Goal: Find contact information: Find contact information

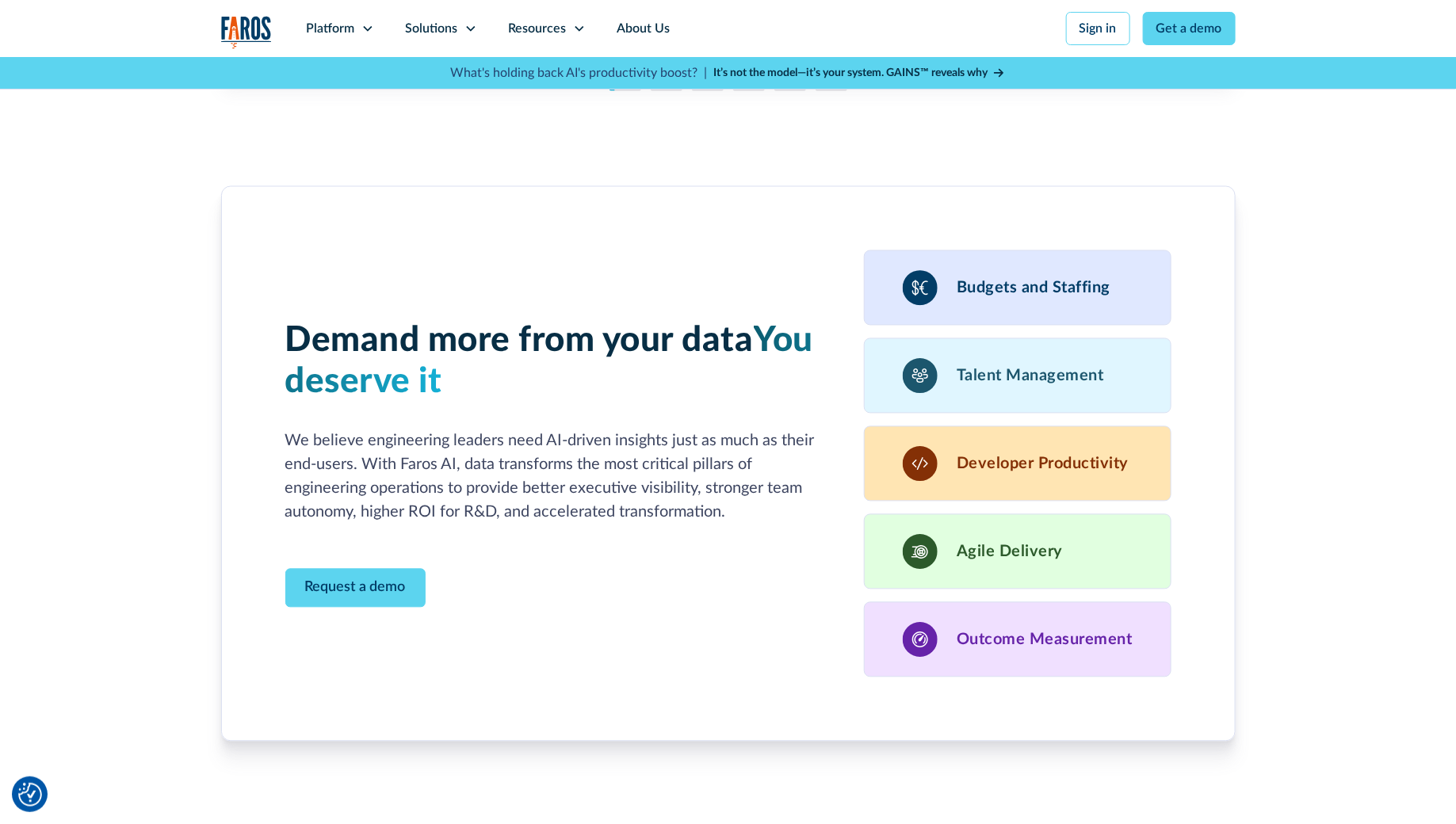
scroll to position [5089, 0]
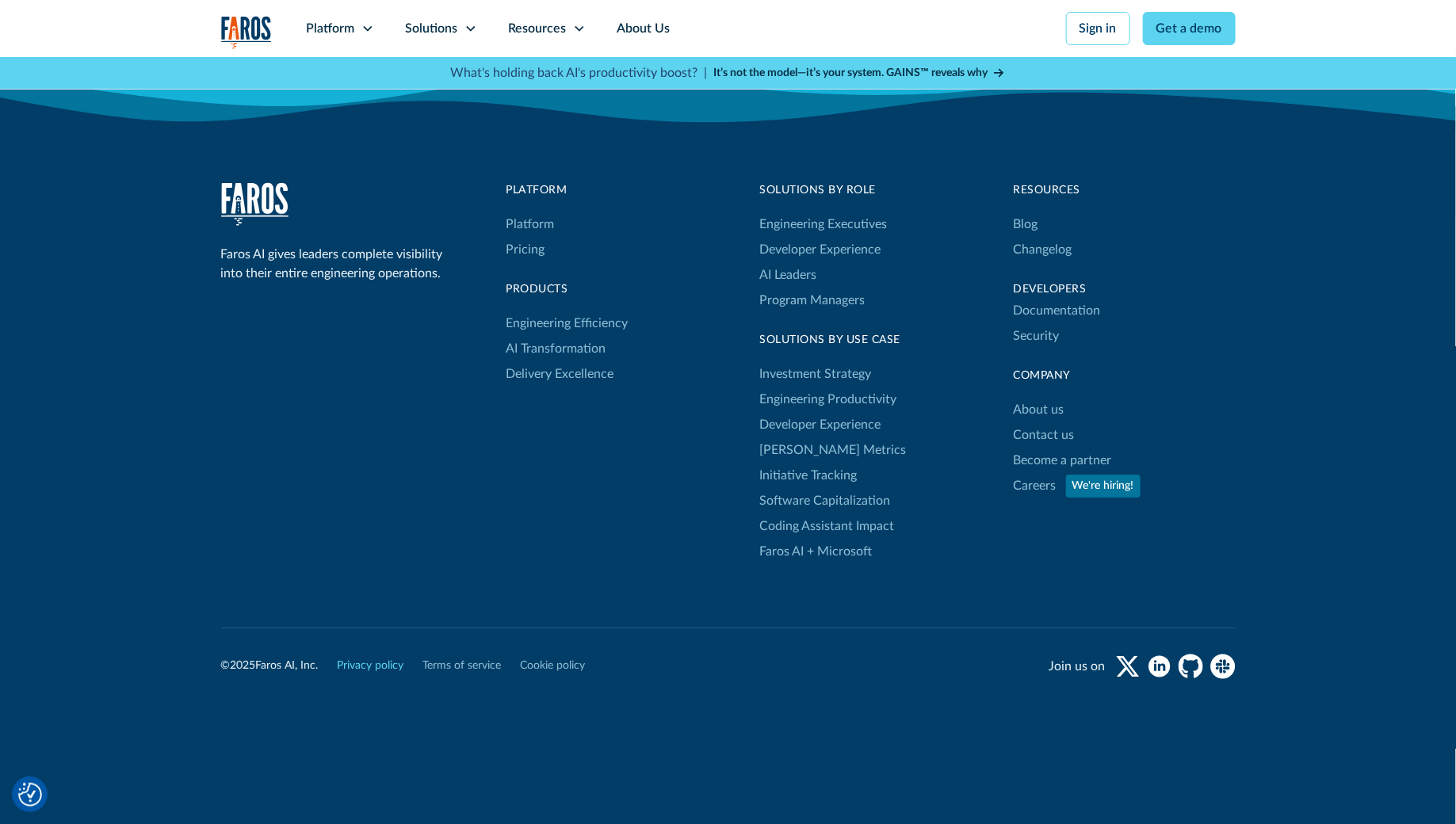
click at [387, 658] on link "Privacy policy" at bounding box center [371, 666] width 66 height 17
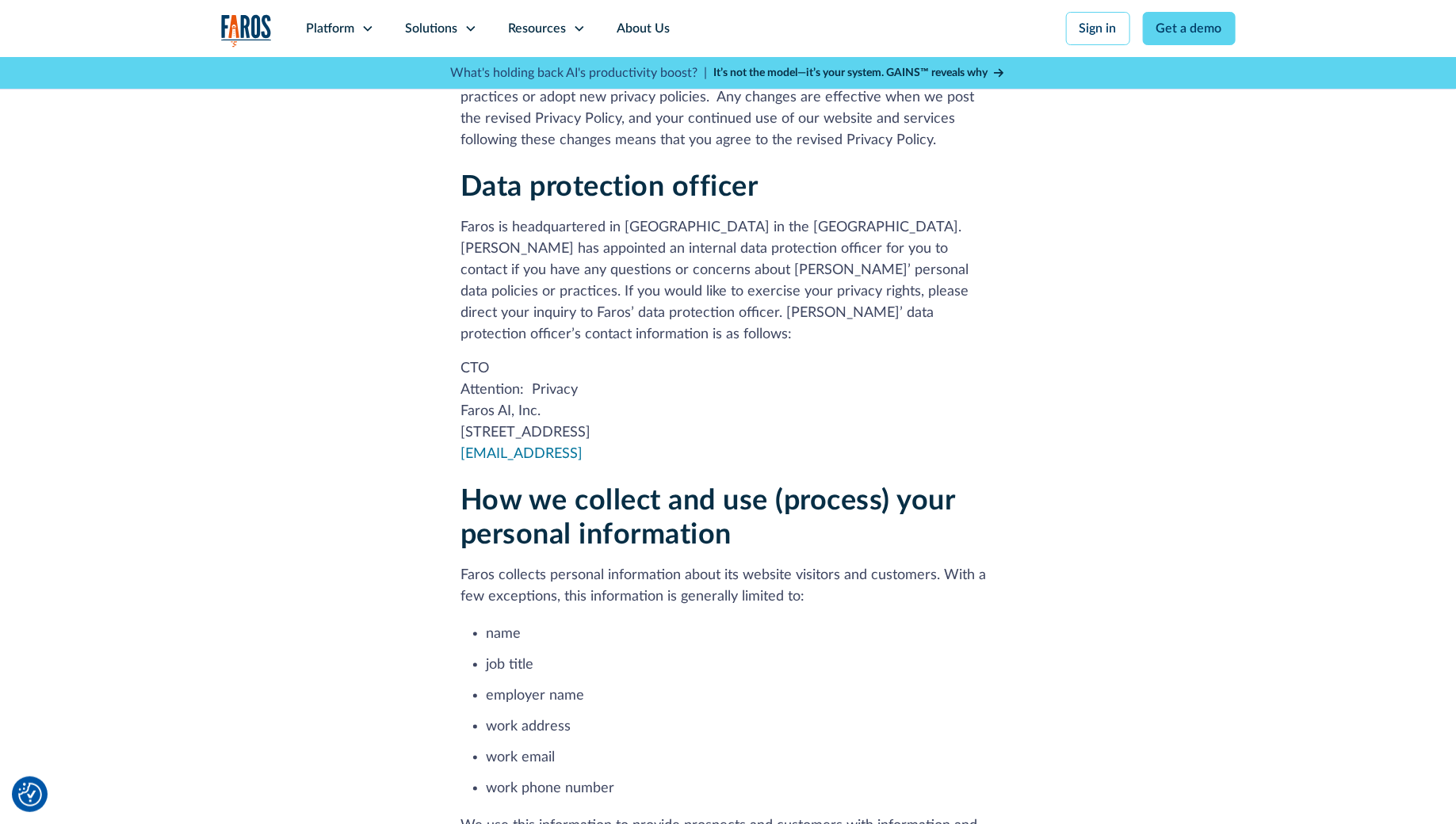
scroll to position [472, 0]
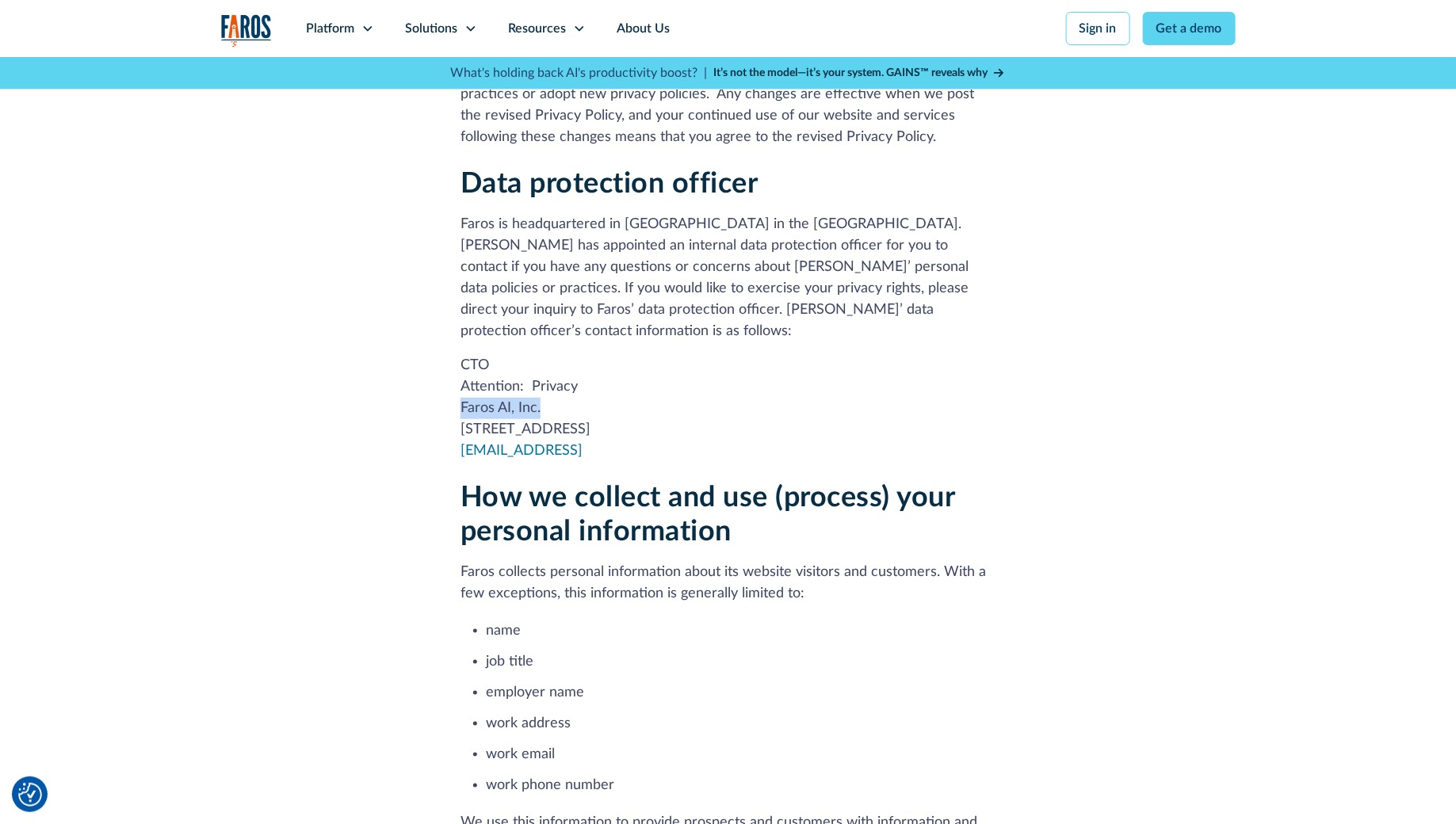
drag, startPoint x: 554, startPoint y: 379, endPoint x: 434, endPoint y: 371, distance: 120.3
click at [558, 386] on p "CTO Attention: Privacy Faros AI, Inc. [STREET_ADDRESS] [EMAIL_ADDRESS]" at bounding box center [728, 408] width 535 height 107
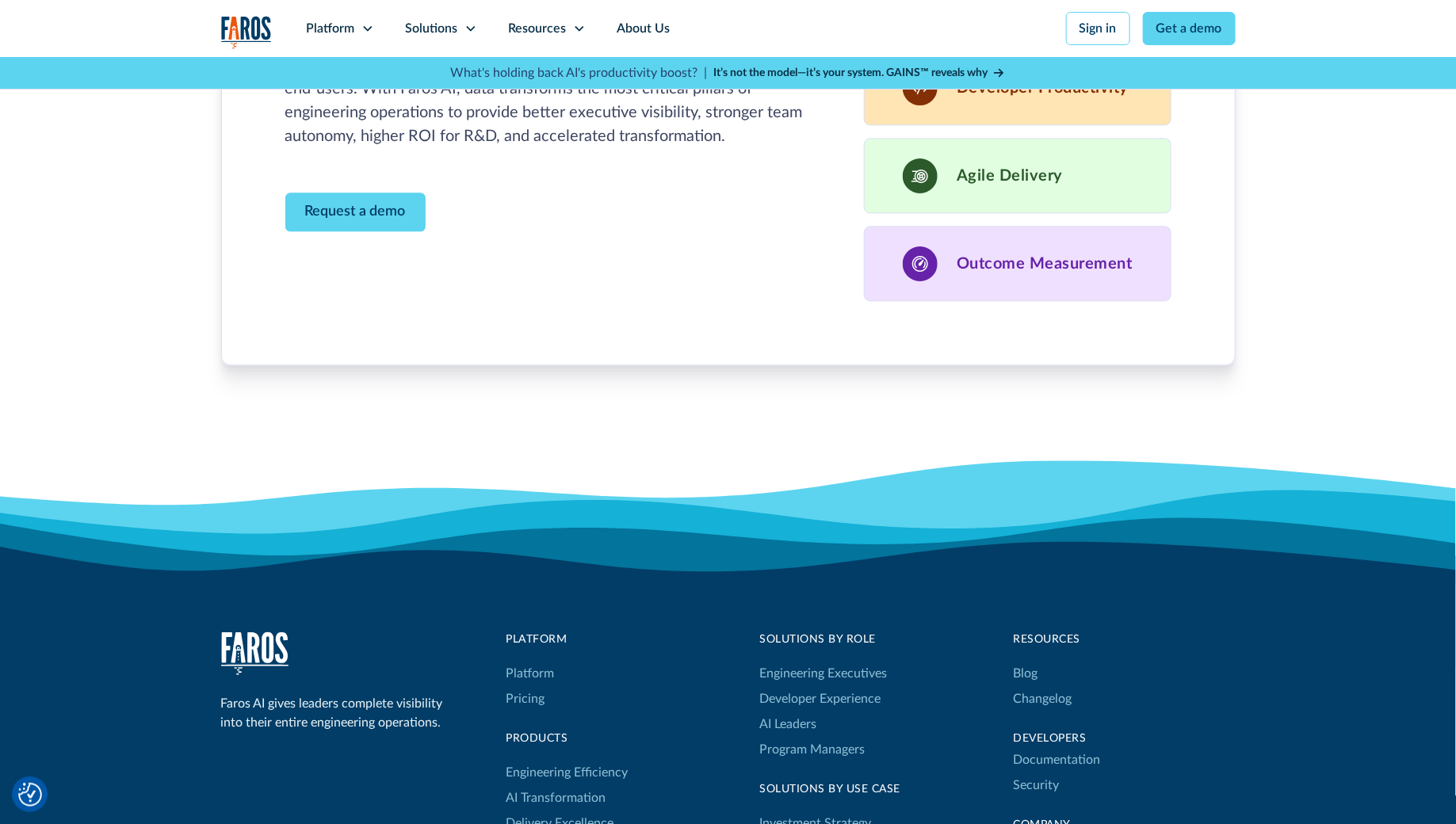
scroll to position [5089, 0]
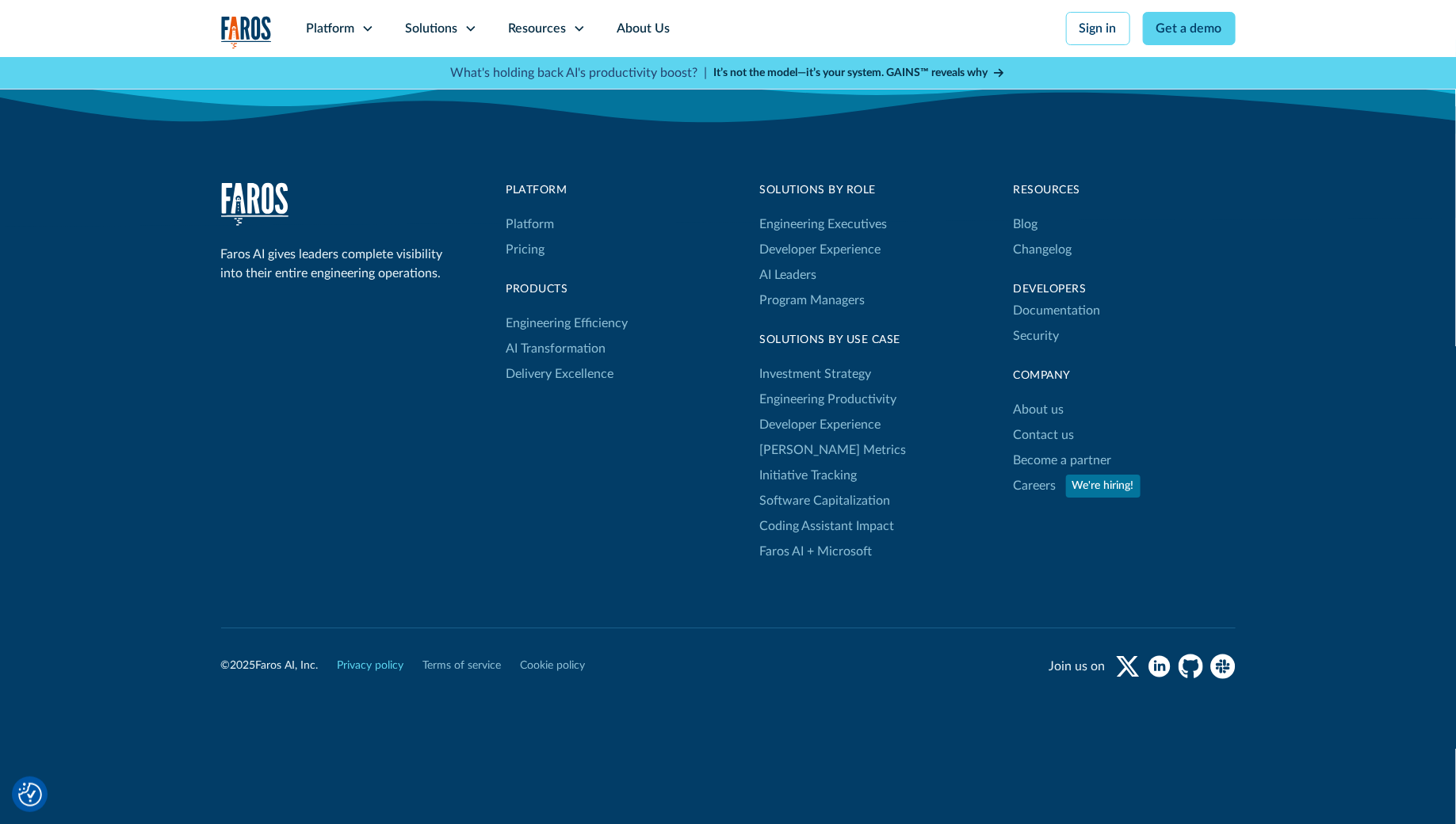
click at [386, 659] on link "Privacy policy" at bounding box center [371, 666] width 66 height 17
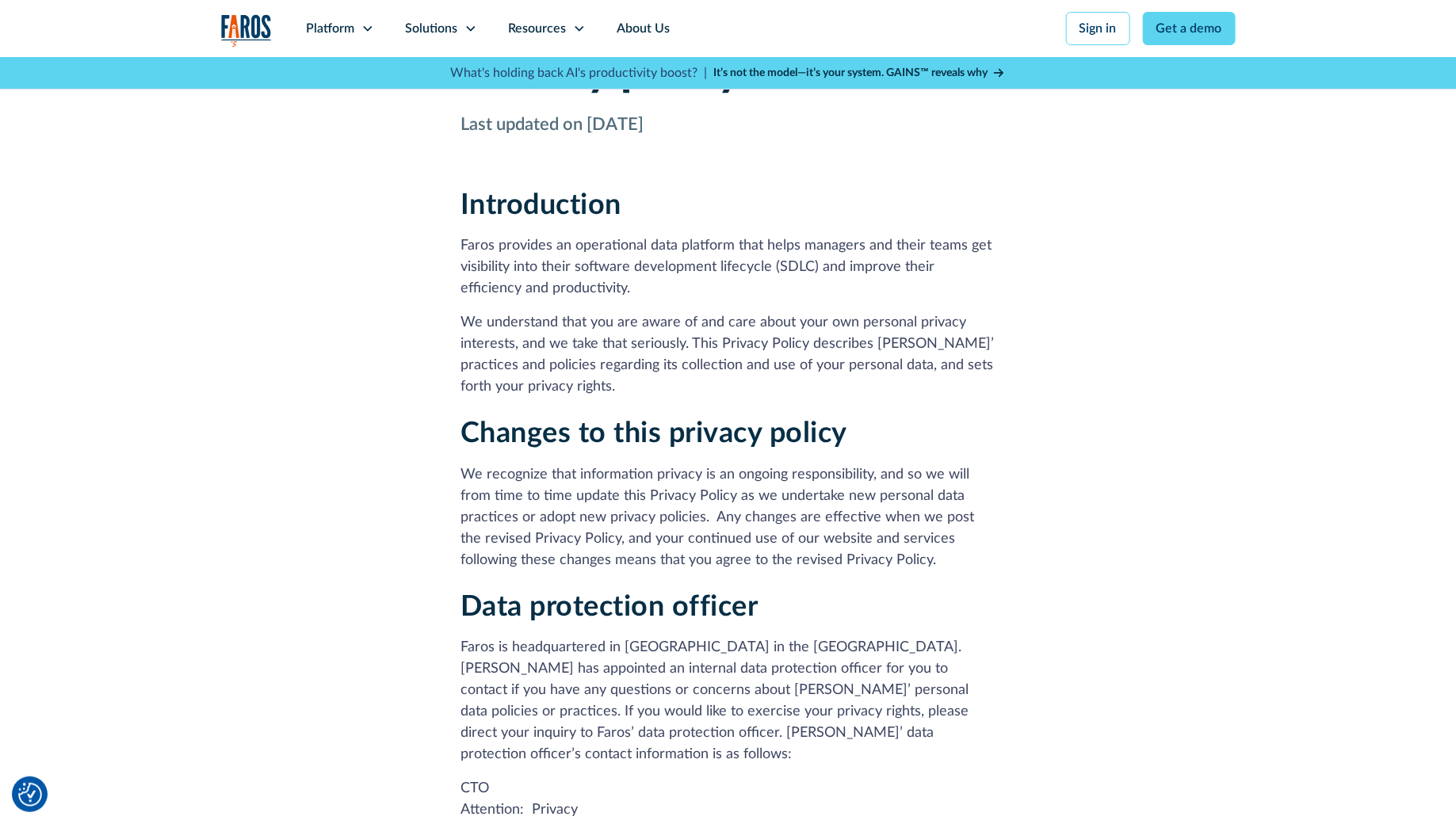
scroll to position [51, 0]
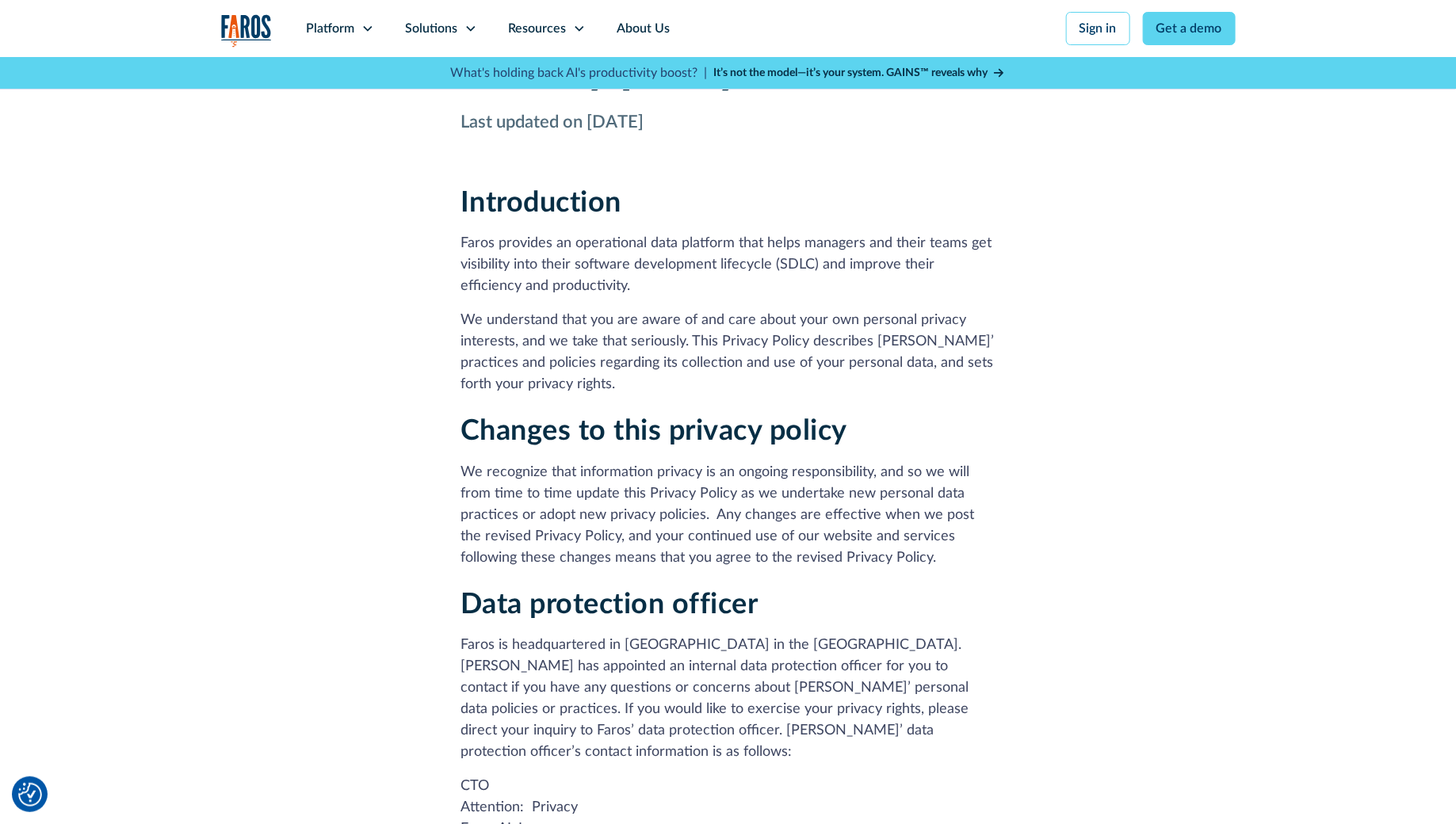
click at [474, 801] on p "CTO Attention: Privacy Faros AI, Inc. 2261 Market Street, Suite 10290, San Fran…" at bounding box center [728, 829] width 535 height 107
copy p "Faros"
click at [474, 801] on p "CTO Attention: Privacy Faros AI, Inc. 2261 Market Street, Suite 10290, San Fran…" at bounding box center [728, 829] width 535 height 107
